Goal: Information Seeking & Learning: Learn about a topic

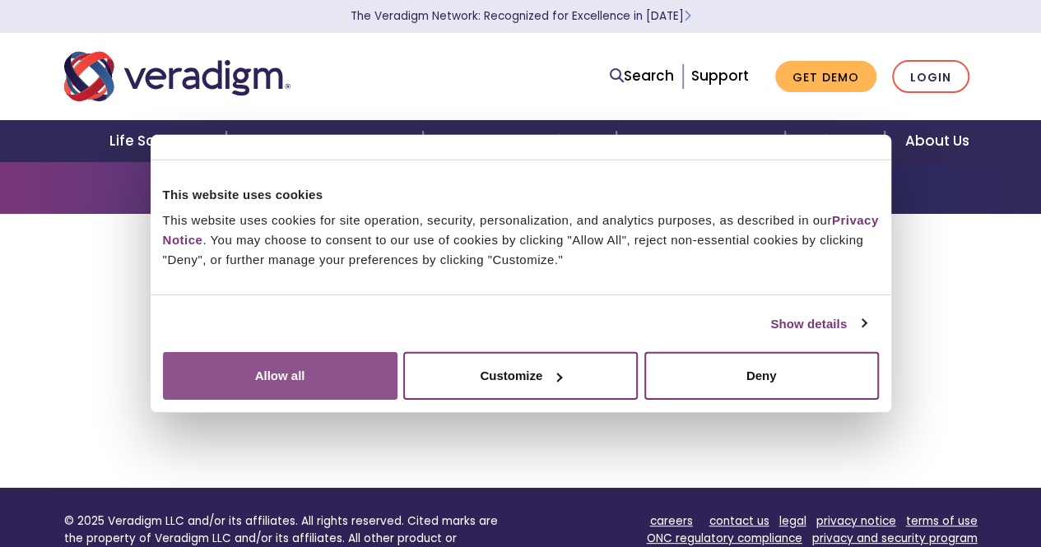
click at [397, 397] on button "Allow all" at bounding box center [280, 376] width 234 height 48
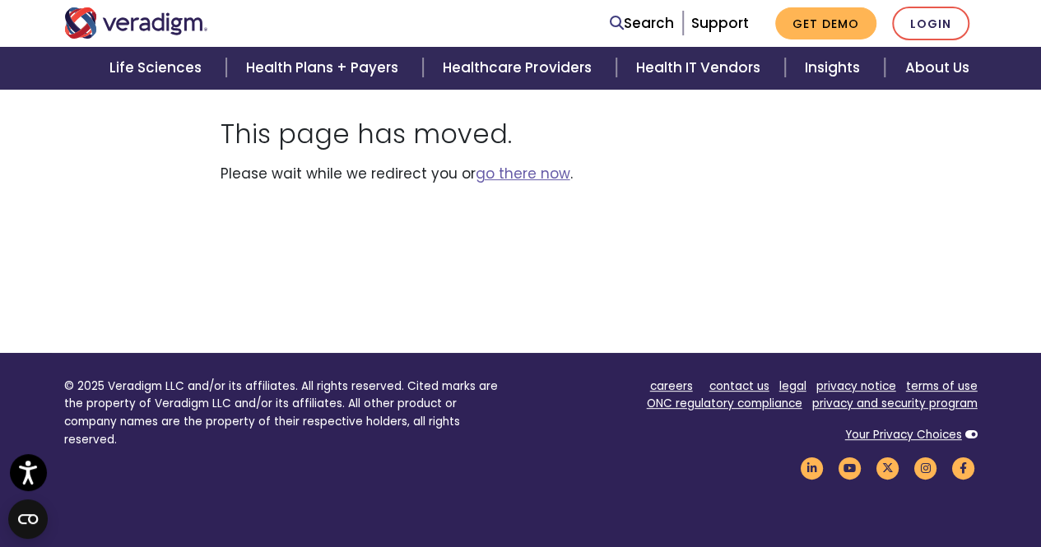
scroll to position [139, 0]
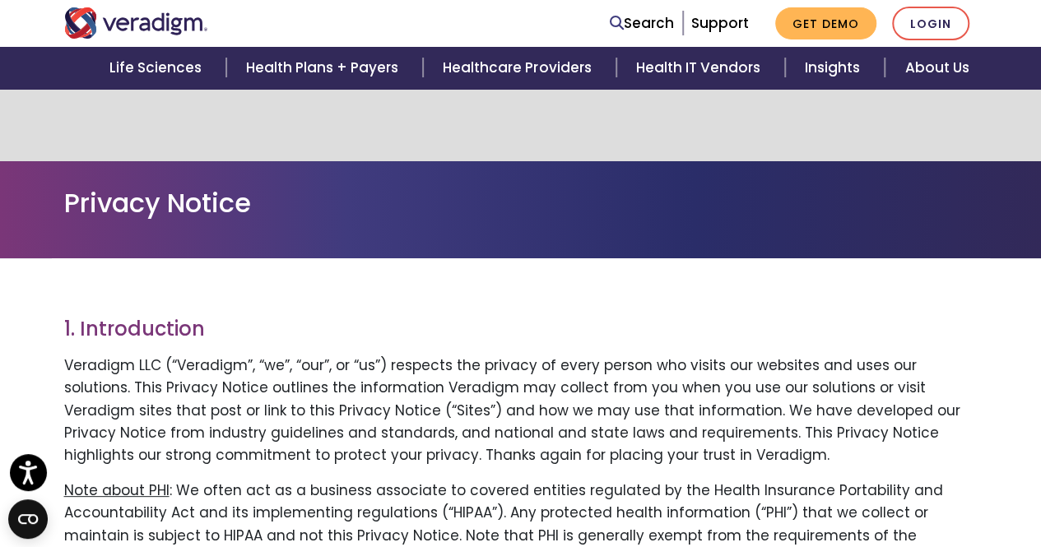
scroll to position [1900, 0]
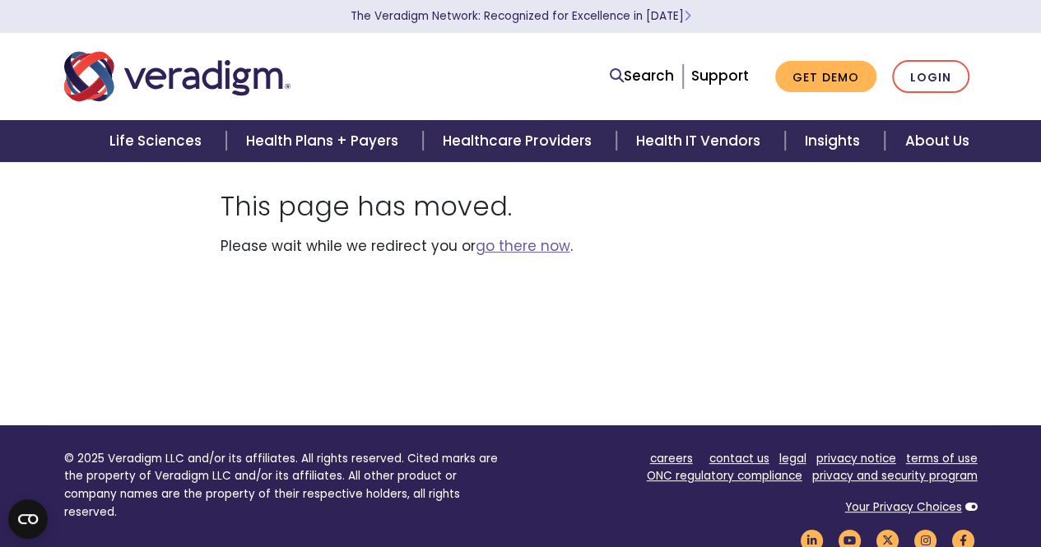
scroll to position [66, 0]
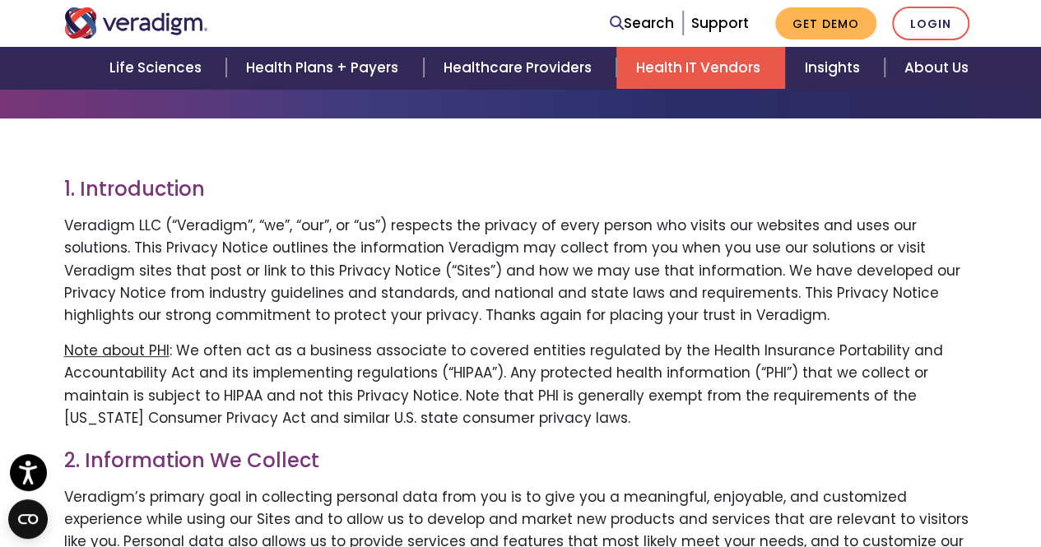
scroll to position [1900, 0]
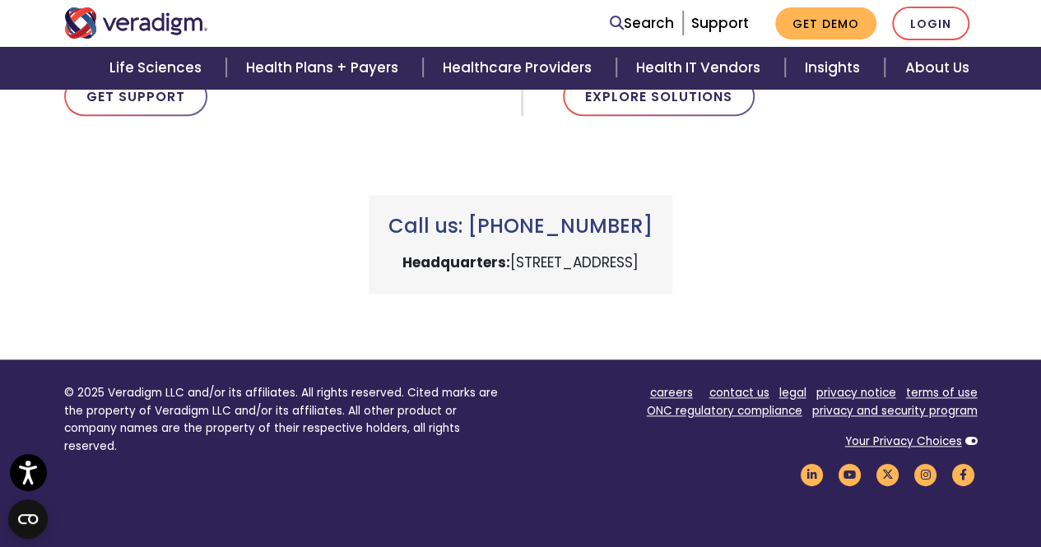
scroll to position [735, 0]
